Goal: Transaction & Acquisition: Book appointment/travel/reservation

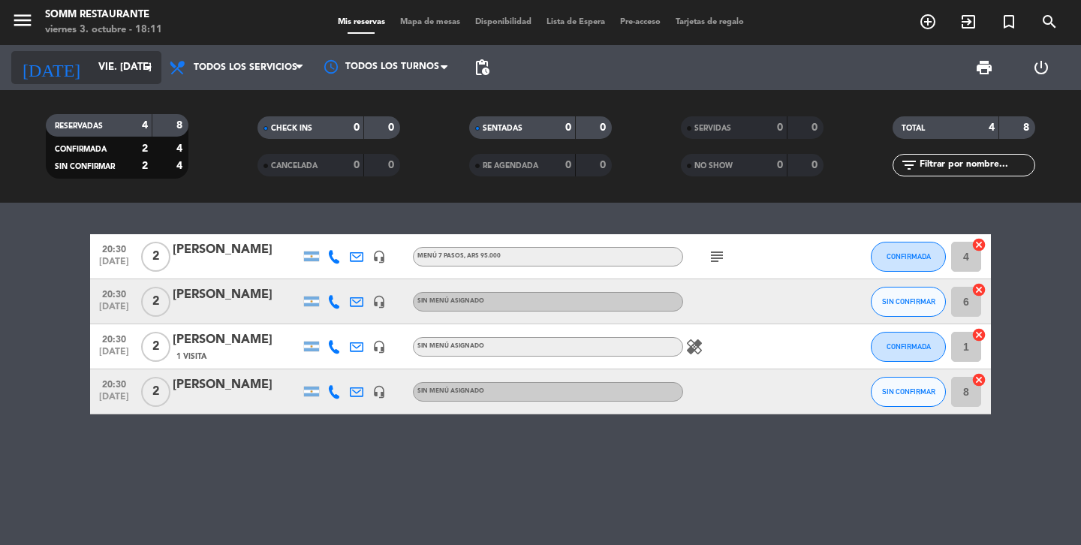
click at [154, 74] on icon "arrow_drop_down" at bounding box center [149, 68] width 18 height 18
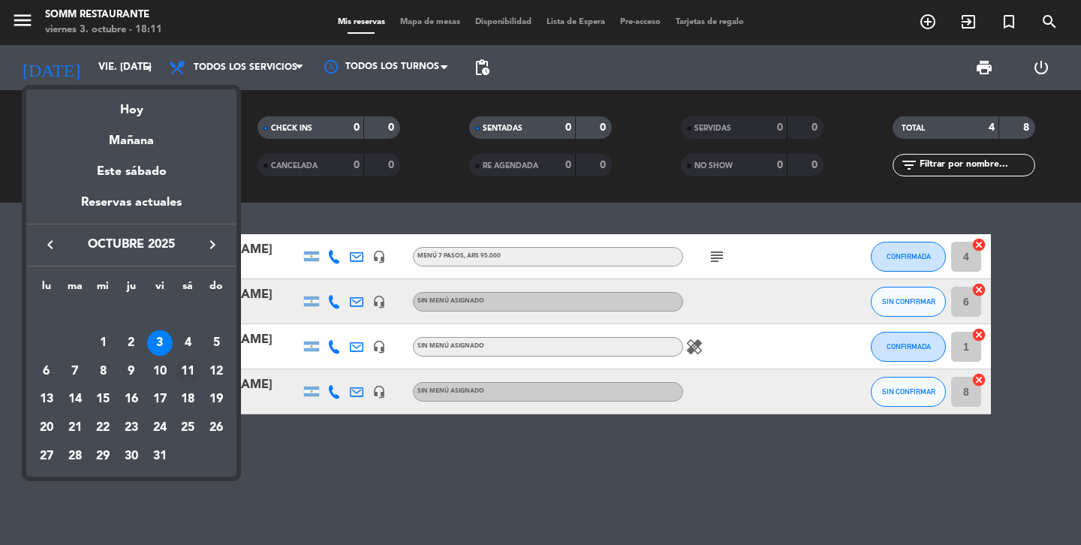
click at [185, 372] on div "11" at bounding box center [188, 372] width 26 height 26
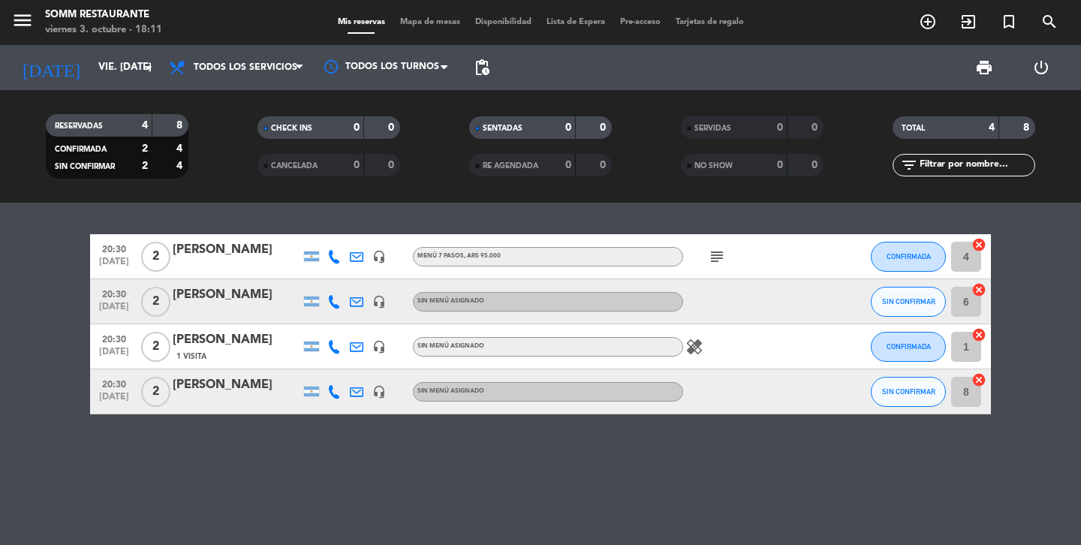
type input "sáb. [DATE]"
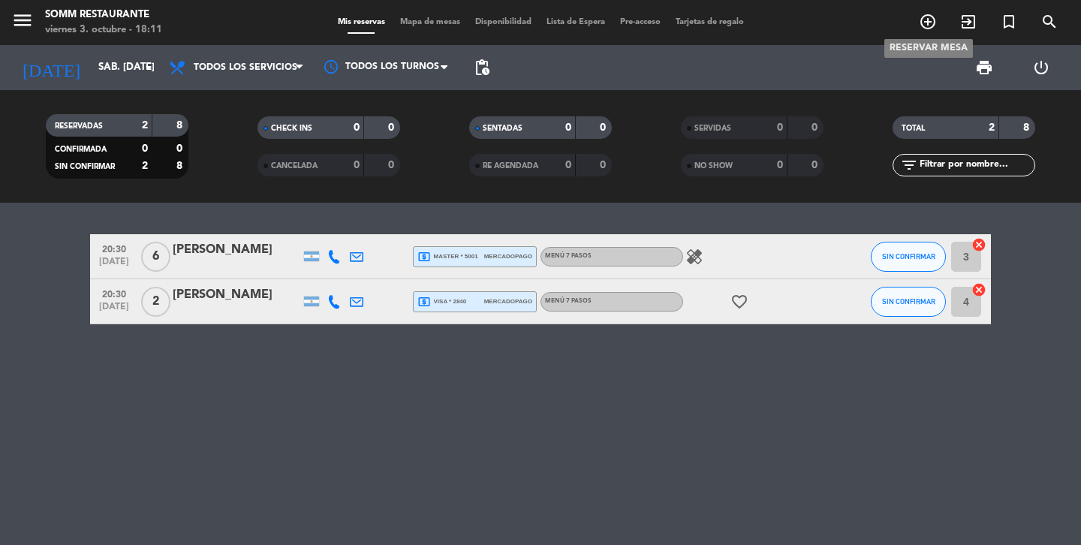
click at [928, 25] on icon "add_circle_outline" at bounding box center [928, 22] width 18 height 18
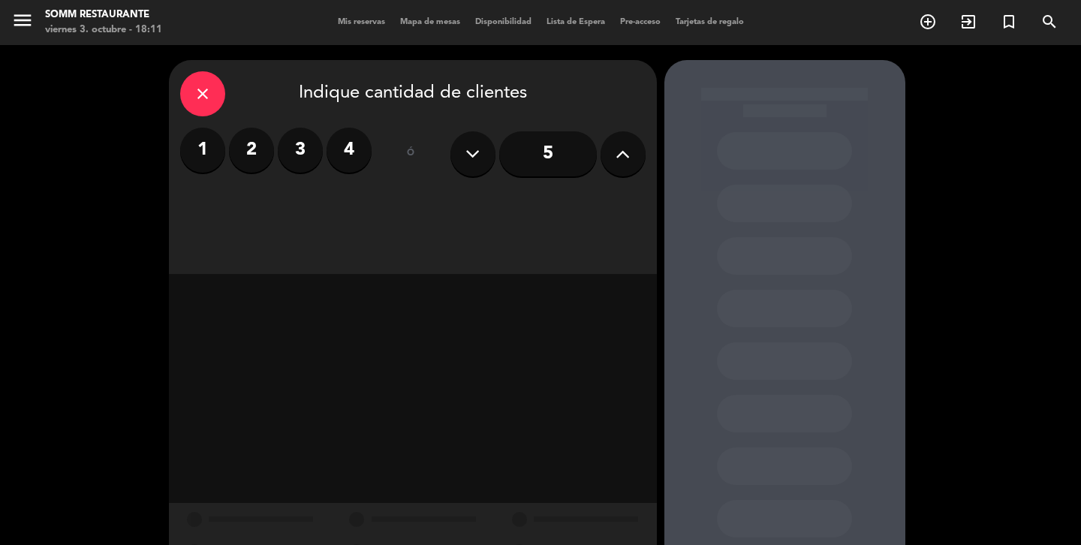
click at [353, 152] on label "4" at bounding box center [349, 150] width 45 height 45
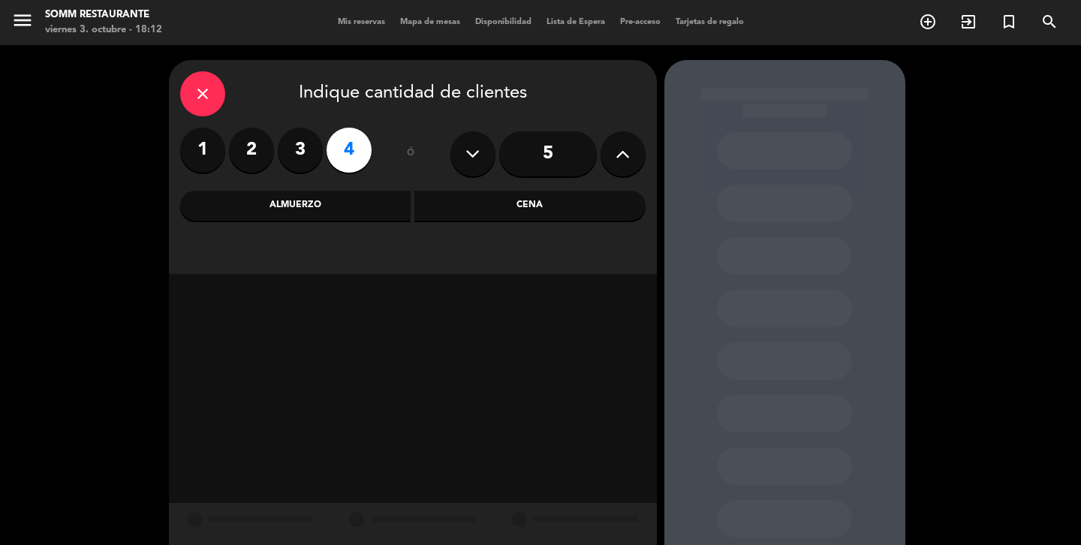
click at [532, 203] on div "Cena" at bounding box center [530, 206] width 231 height 30
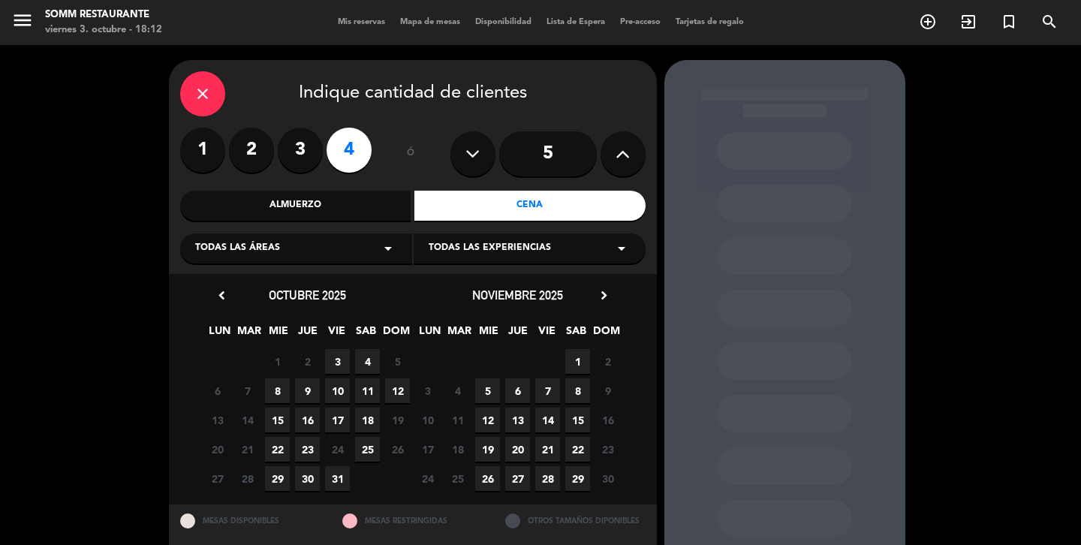
click at [373, 391] on span "11" at bounding box center [367, 391] width 25 height 25
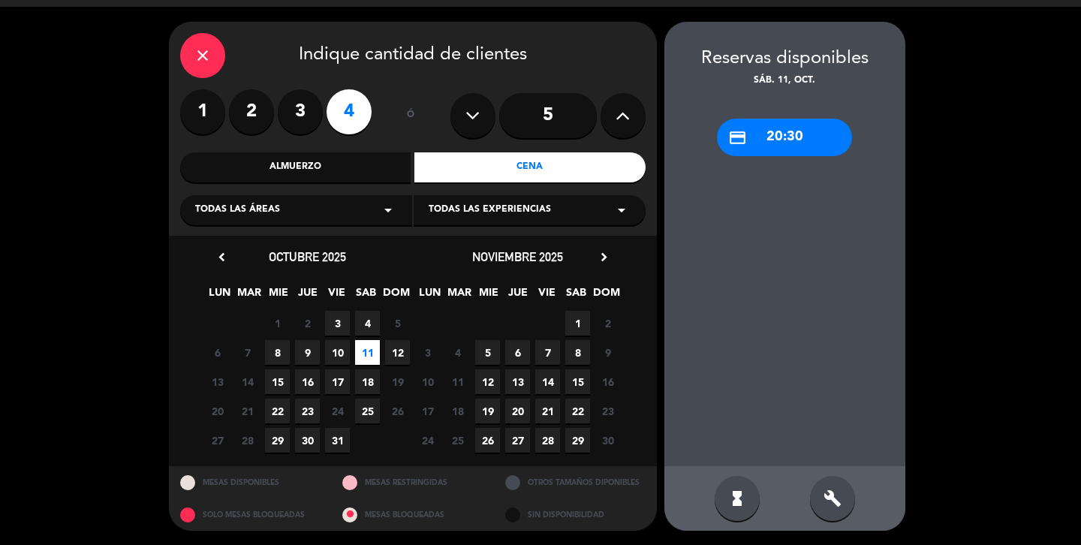
click at [775, 141] on div "credit_card 20:30" at bounding box center [784, 138] width 135 height 38
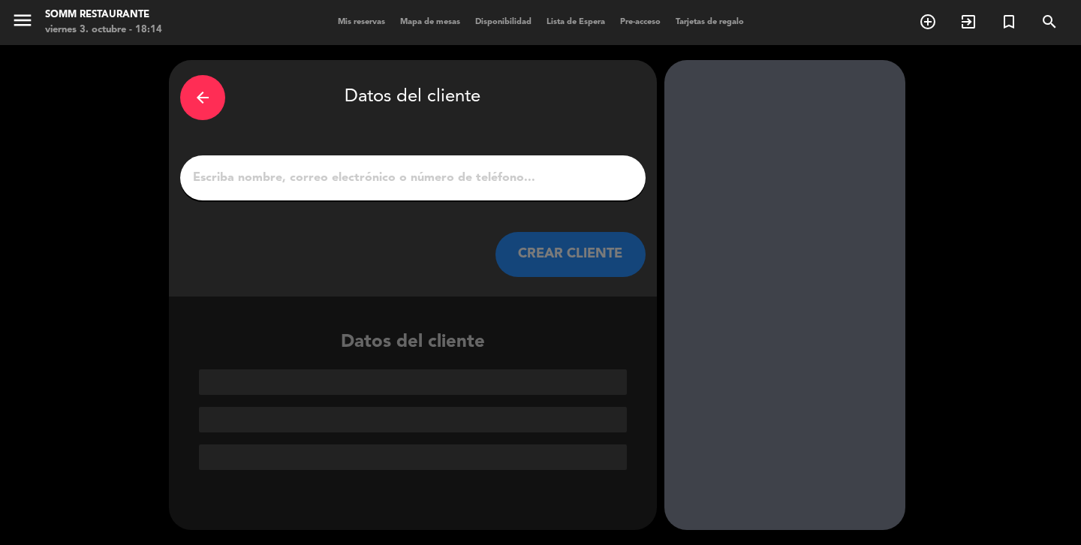
click at [462, 178] on input "1" at bounding box center [413, 177] width 443 height 21
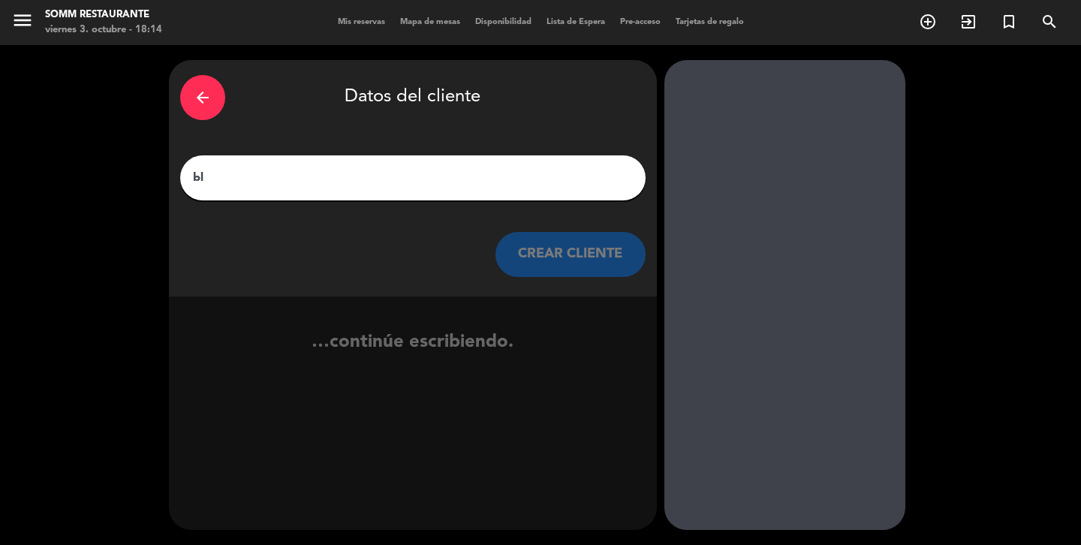
type input "b"
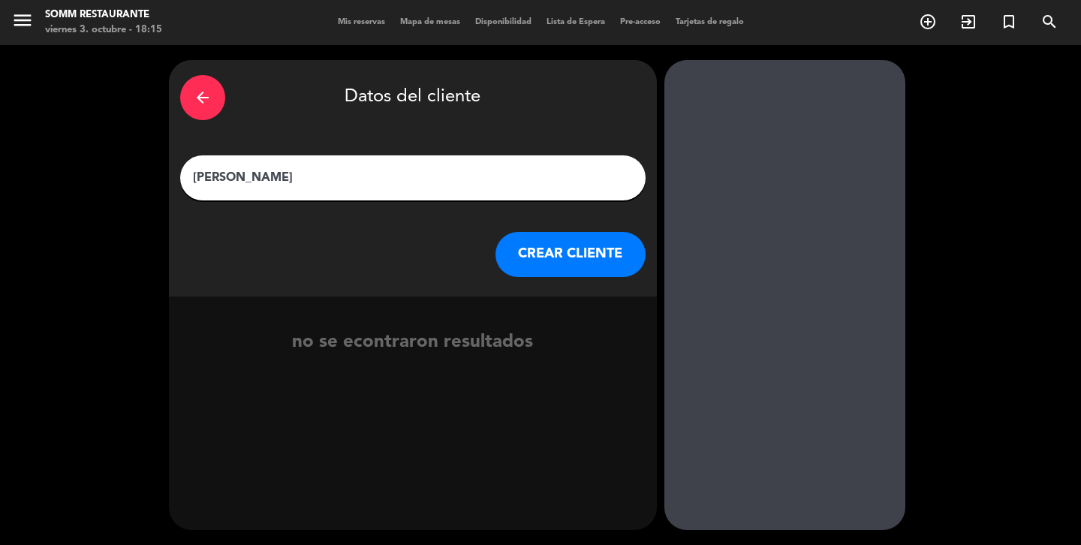
type input "[PERSON_NAME]"
click at [581, 267] on button "CREAR CLIENTE" at bounding box center [571, 254] width 150 height 45
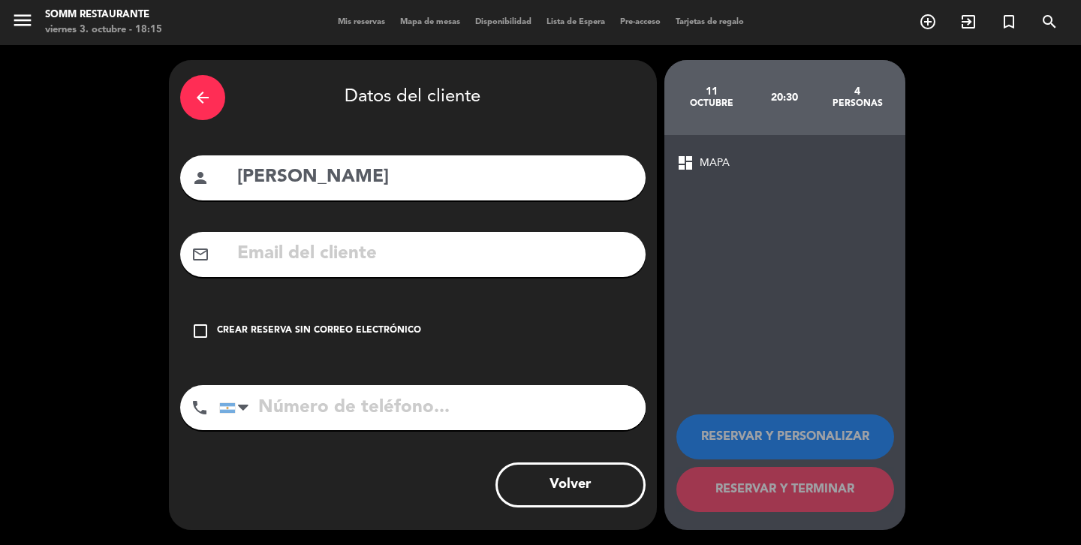
click at [485, 273] on div "mail_outline" at bounding box center [413, 254] width 466 height 45
click at [465, 258] on input "text" at bounding box center [435, 254] width 399 height 31
paste input "[EMAIL_ADDRESS][DOMAIN_NAME]"
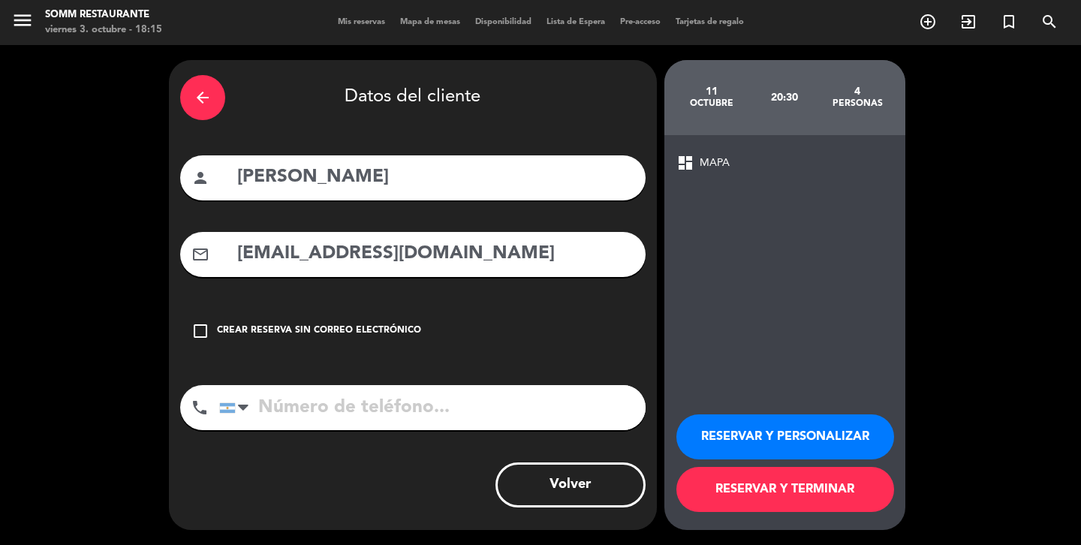
type input "[EMAIL_ADDRESS][DOMAIN_NAME]"
click at [327, 405] on input "tel" at bounding box center [432, 407] width 427 height 45
type input "1166565956"
click at [768, 443] on button "RESERVAR Y PERSONALIZAR" at bounding box center [786, 437] width 218 height 45
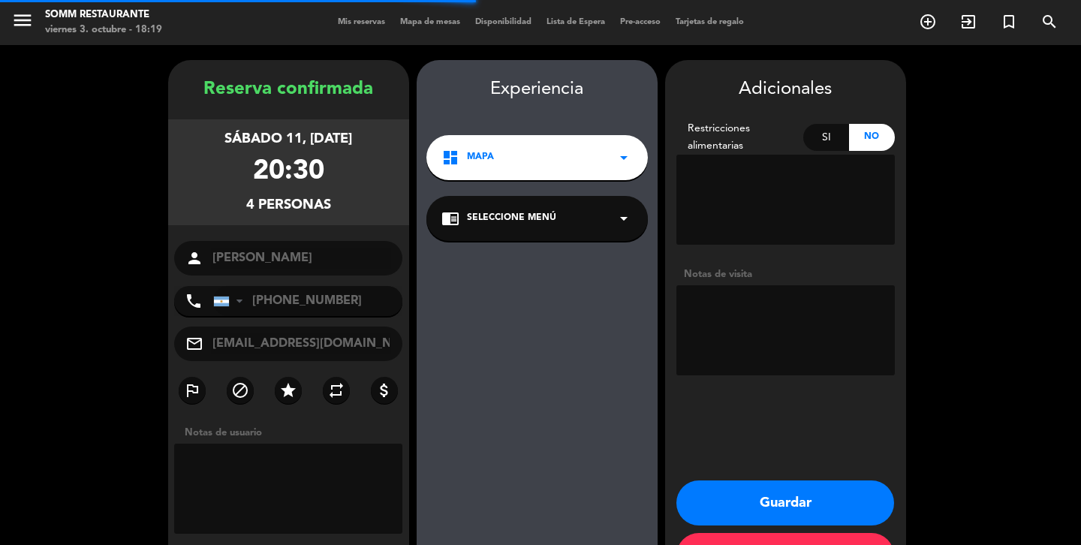
scroll to position [55, 0]
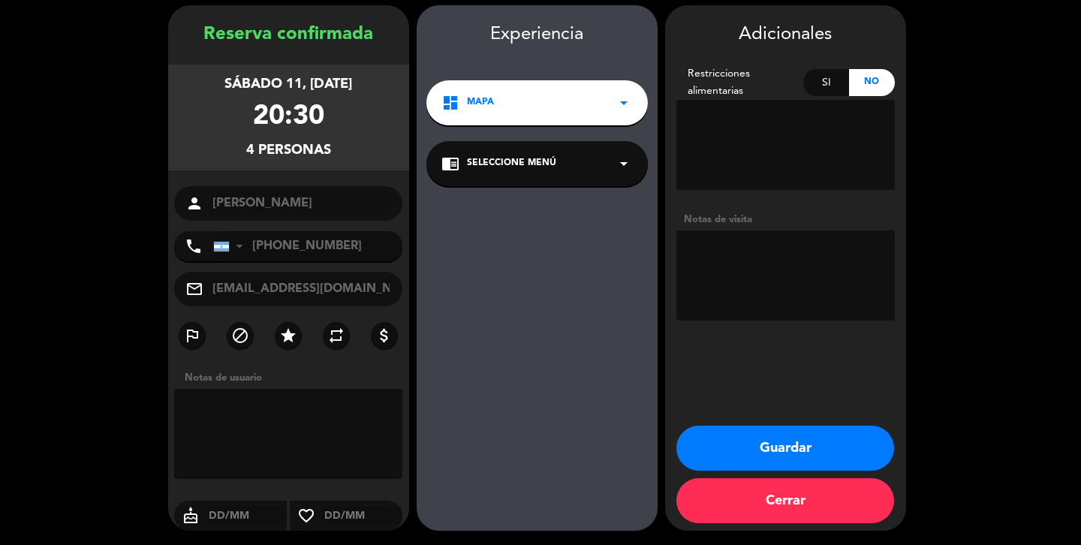
click at [824, 78] on div "Si" at bounding box center [827, 82] width 46 height 27
click at [750, 130] on textarea at bounding box center [786, 145] width 219 height 90
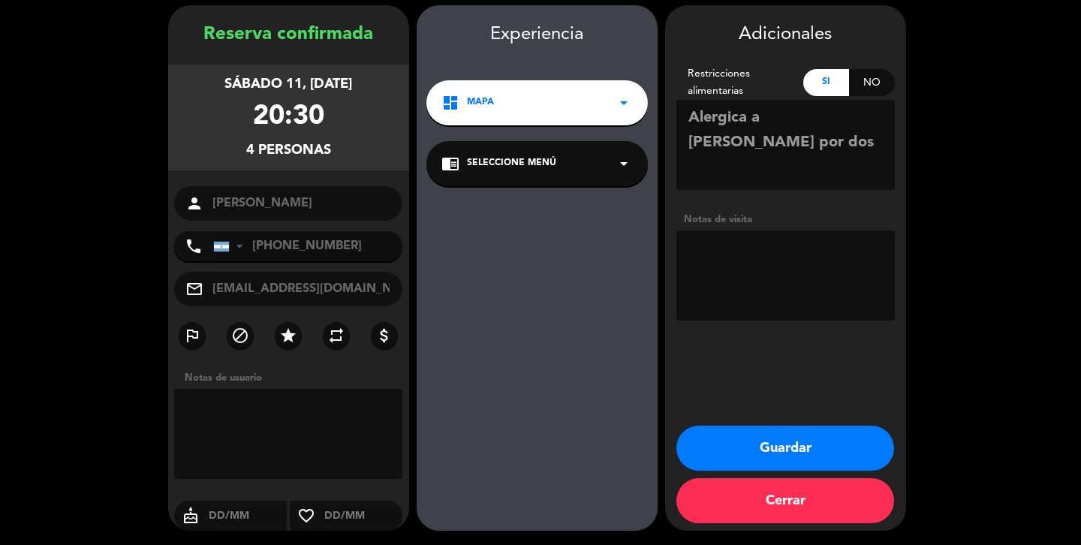
type textarea "Alergica a [PERSON_NAME] por dos"
click at [775, 446] on button "Guardar" at bounding box center [786, 448] width 218 height 45
